Goal: Task Accomplishment & Management: Manage account settings

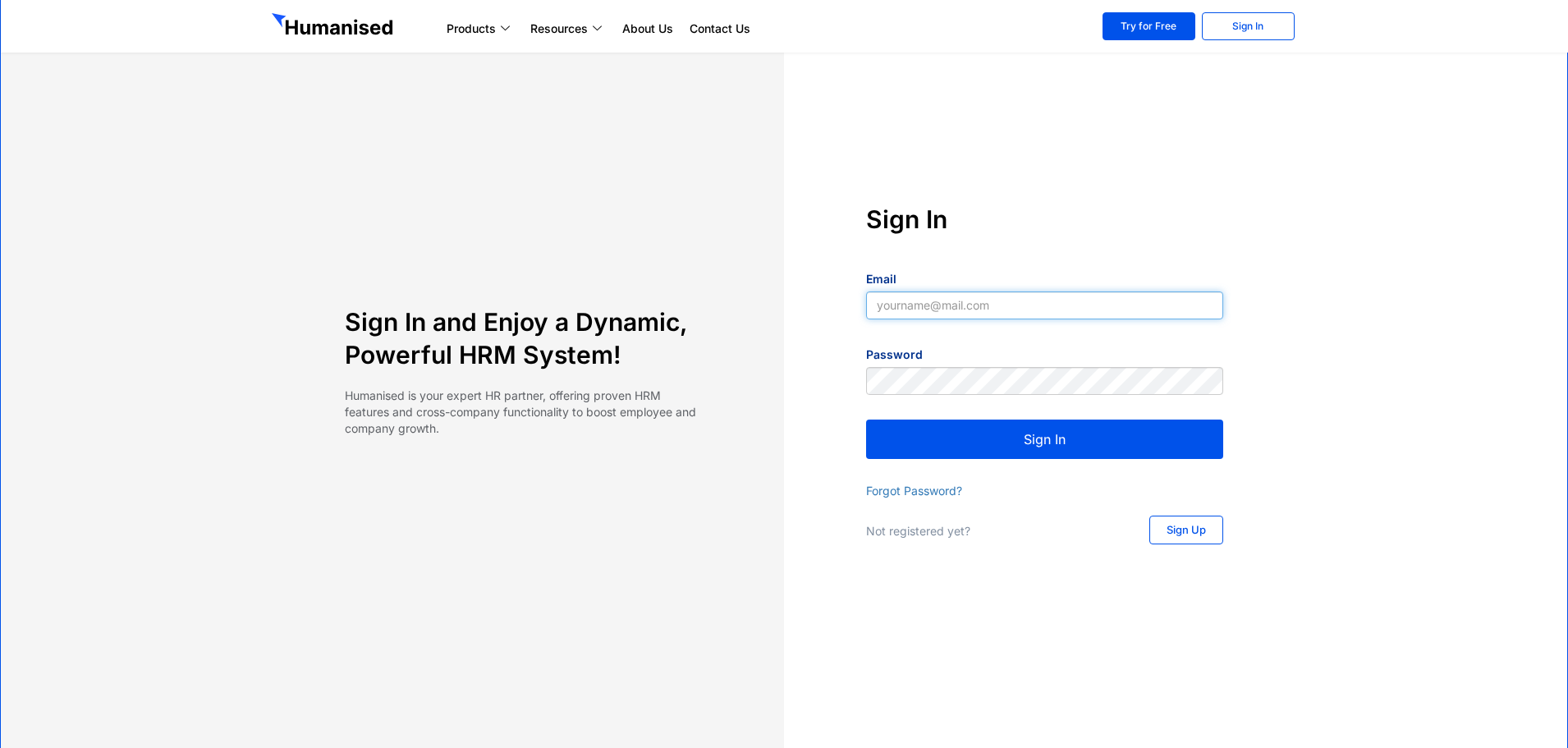
click at [989, 303] on input "Email" at bounding box center [1044, 306] width 357 height 28
click at [993, 306] on input "Email" at bounding box center [1044, 306] width 357 height 28
type input "[EMAIL_ADDRESS][DOMAIN_NAME]"
click at [1034, 442] on button "Sign In" at bounding box center [1044, 439] width 357 height 40
